Goal: Transaction & Acquisition: Download file/media

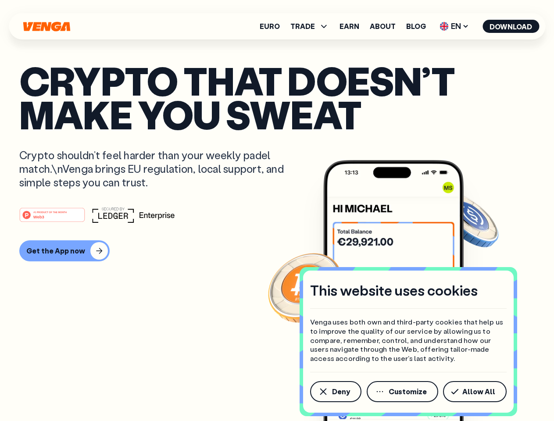
click at [277, 210] on div "#1 PRODUCT OF THE MONTH Web3" at bounding box center [276, 215] width 515 height 16
click at [335, 392] on span "Deny" at bounding box center [341, 391] width 18 height 7
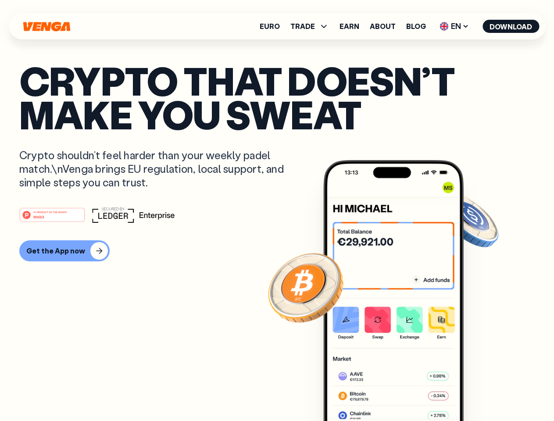
click at [403, 392] on img at bounding box center [393, 307] width 140 height 294
click at [476, 392] on article "Crypto that doesn’t make you sweat Crypto shouldn’t feel harder than your weekl…" at bounding box center [276, 228] width 515 height 329
click at [312, 26] on span "TRADE" at bounding box center [302, 26] width 25 height 7
click at [454, 26] on span "EN" at bounding box center [454, 26] width 36 height 14
click at [511, 26] on button "Download" at bounding box center [510, 26] width 57 height 13
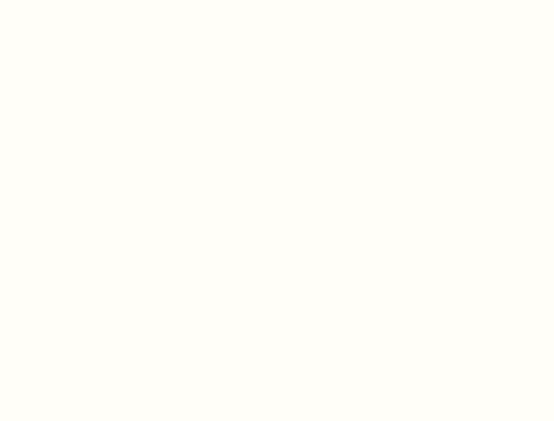
click at [277, 0] on html "This website uses cookies Venga uses both own and third-party cookies that help…" at bounding box center [277, 0] width 554 height 0
click at [63, 0] on html "This website uses cookies Venga uses both own and third-party cookies that help…" at bounding box center [277, 0] width 554 height 0
click at [53, 0] on html "This website uses cookies Venga uses both own and third-party cookies that help…" at bounding box center [277, 0] width 554 height 0
